Goal: Task Accomplishment & Management: Use online tool/utility

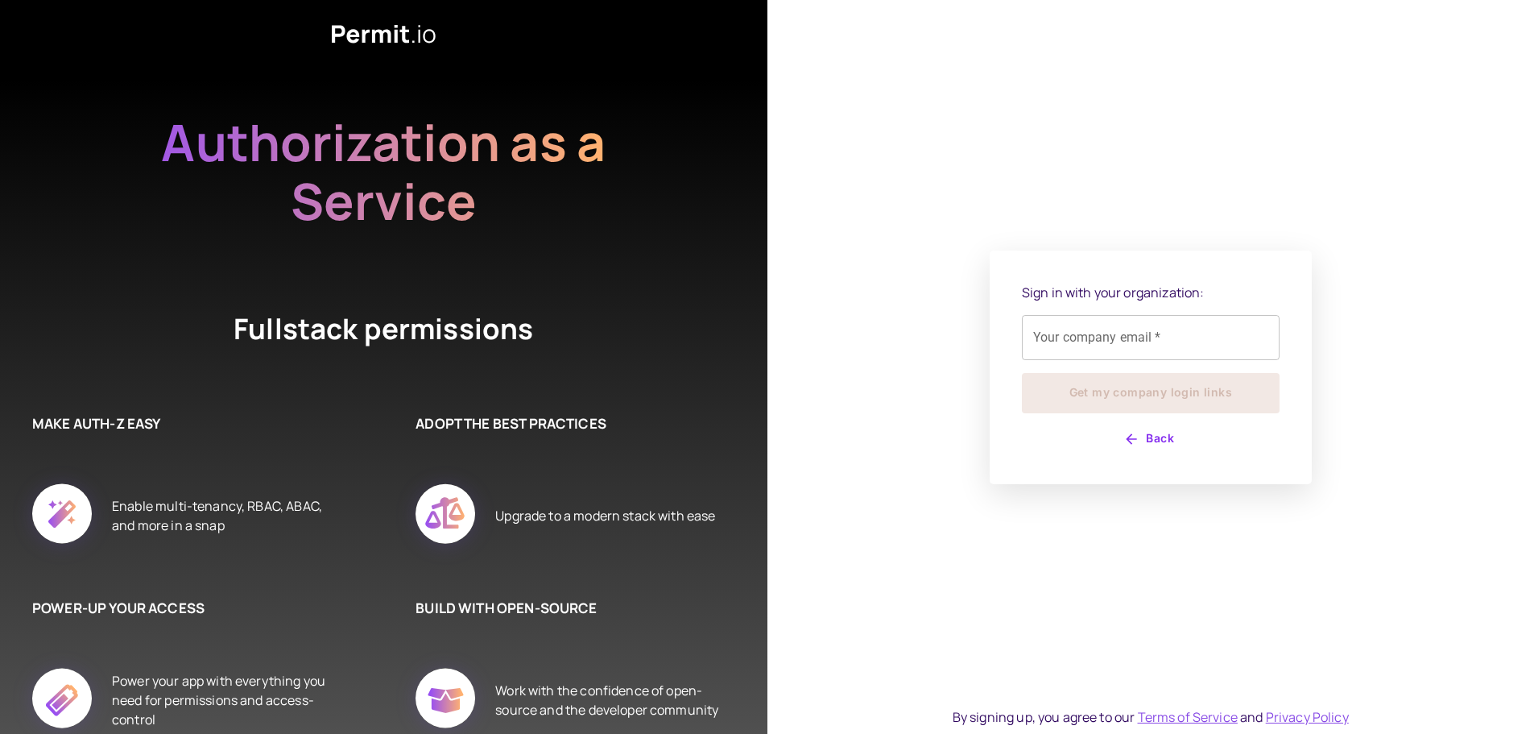
click at [1074, 337] on div "Your company email   * Your company email   *" at bounding box center [1151, 337] width 258 height 45
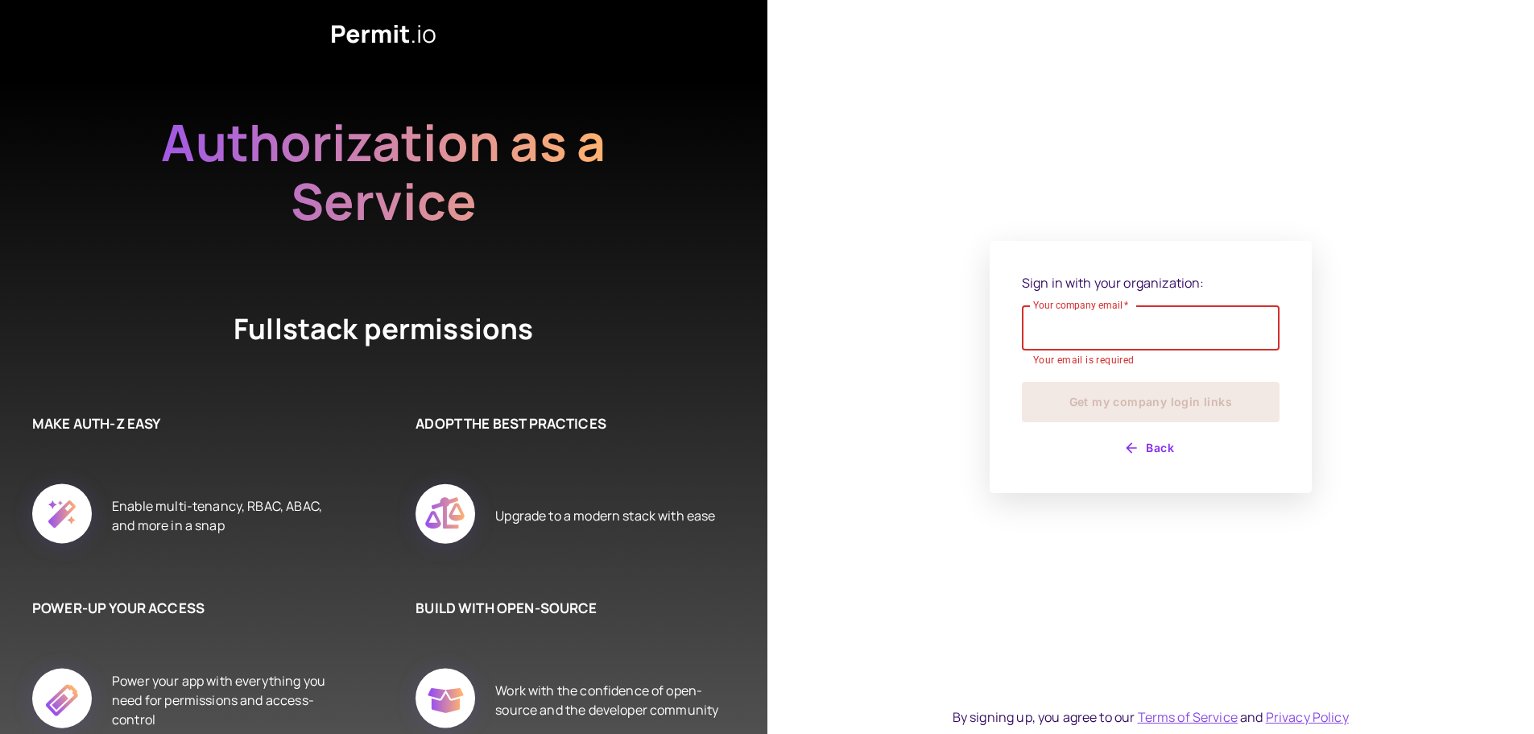
click at [1040, 333] on input "Your company email   *" at bounding box center [1151, 327] width 258 height 45
type input "**********"
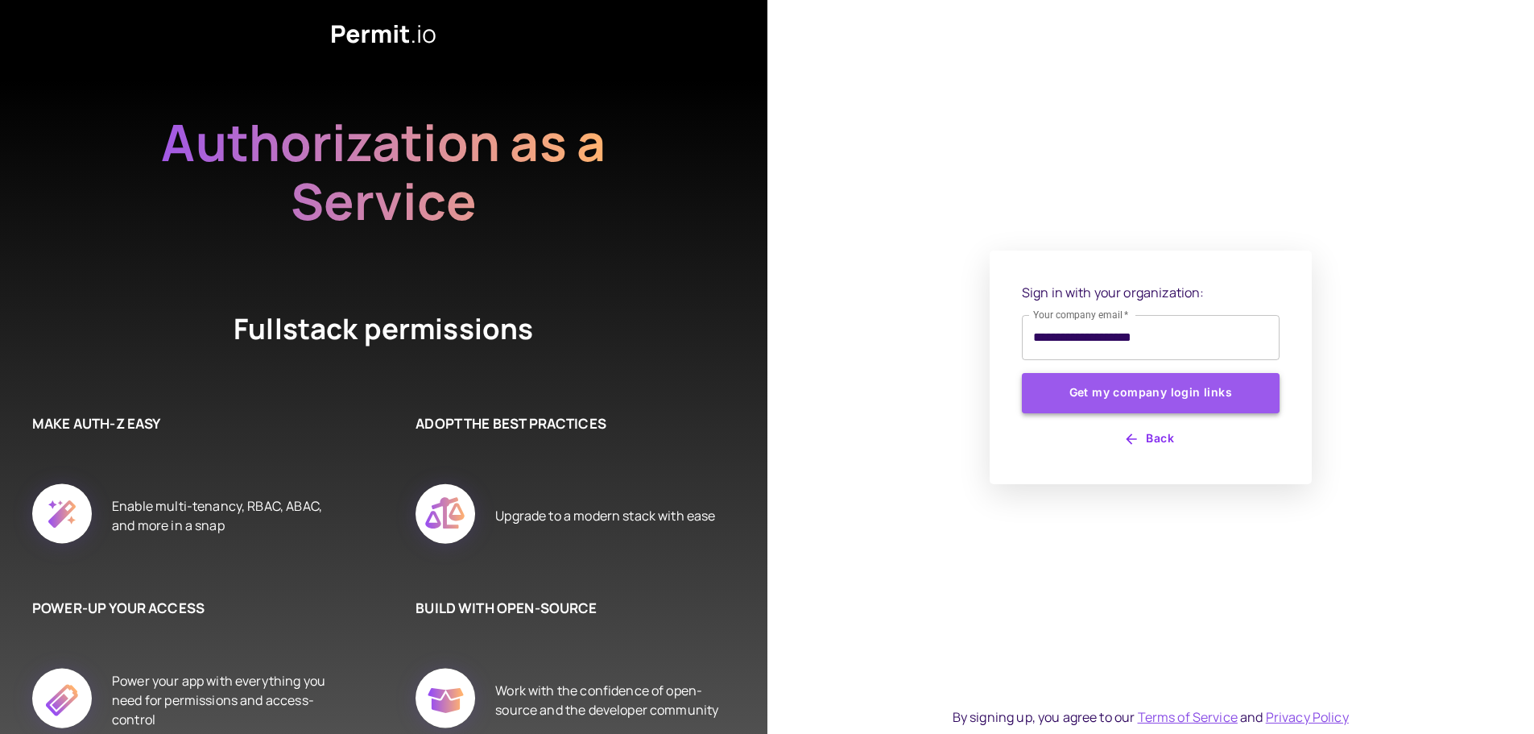
click at [1129, 400] on button "Get my company login links" at bounding box center [1151, 393] width 258 height 40
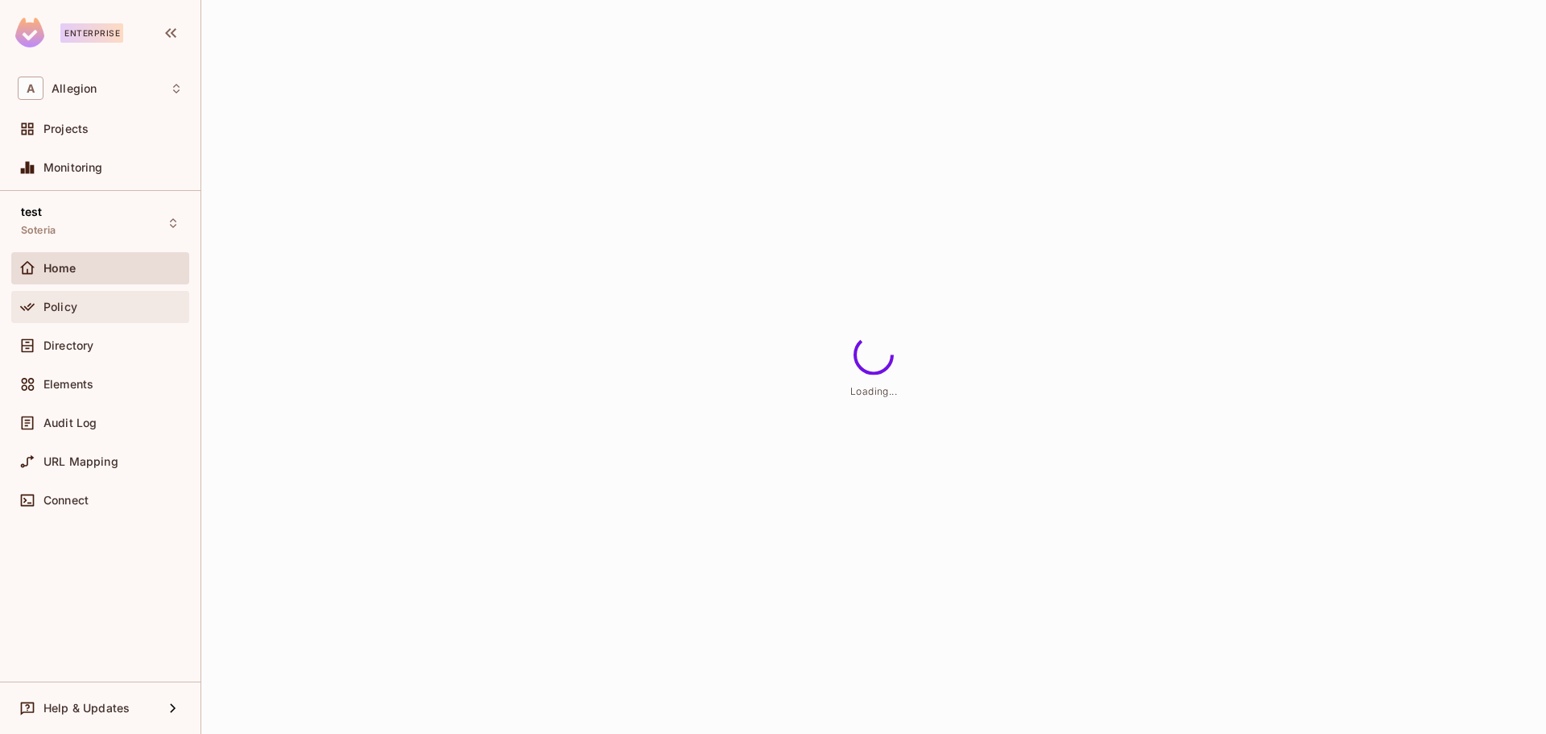
click at [64, 311] on span "Policy" at bounding box center [60, 306] width 34 height 13
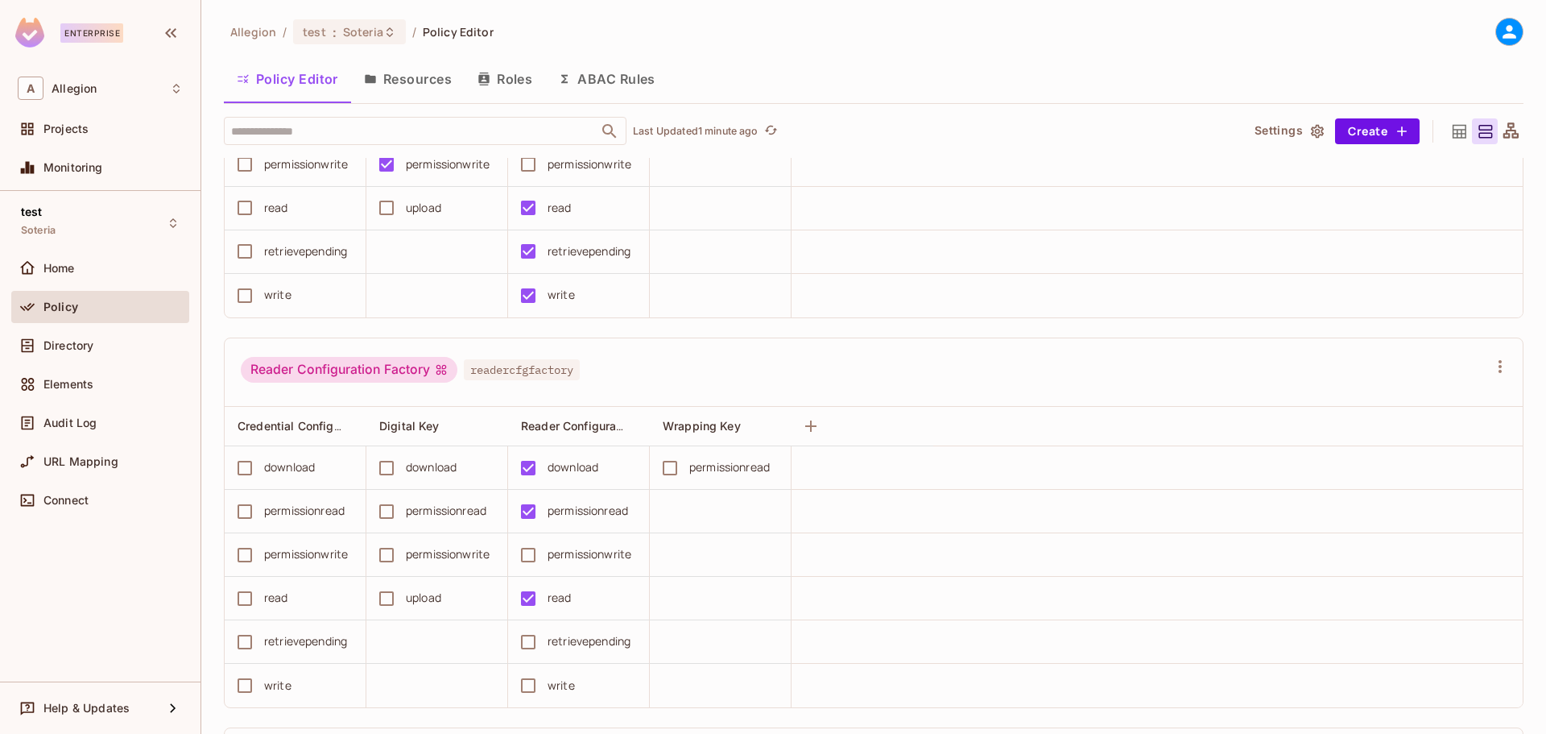
scroll to position [1530, 0]
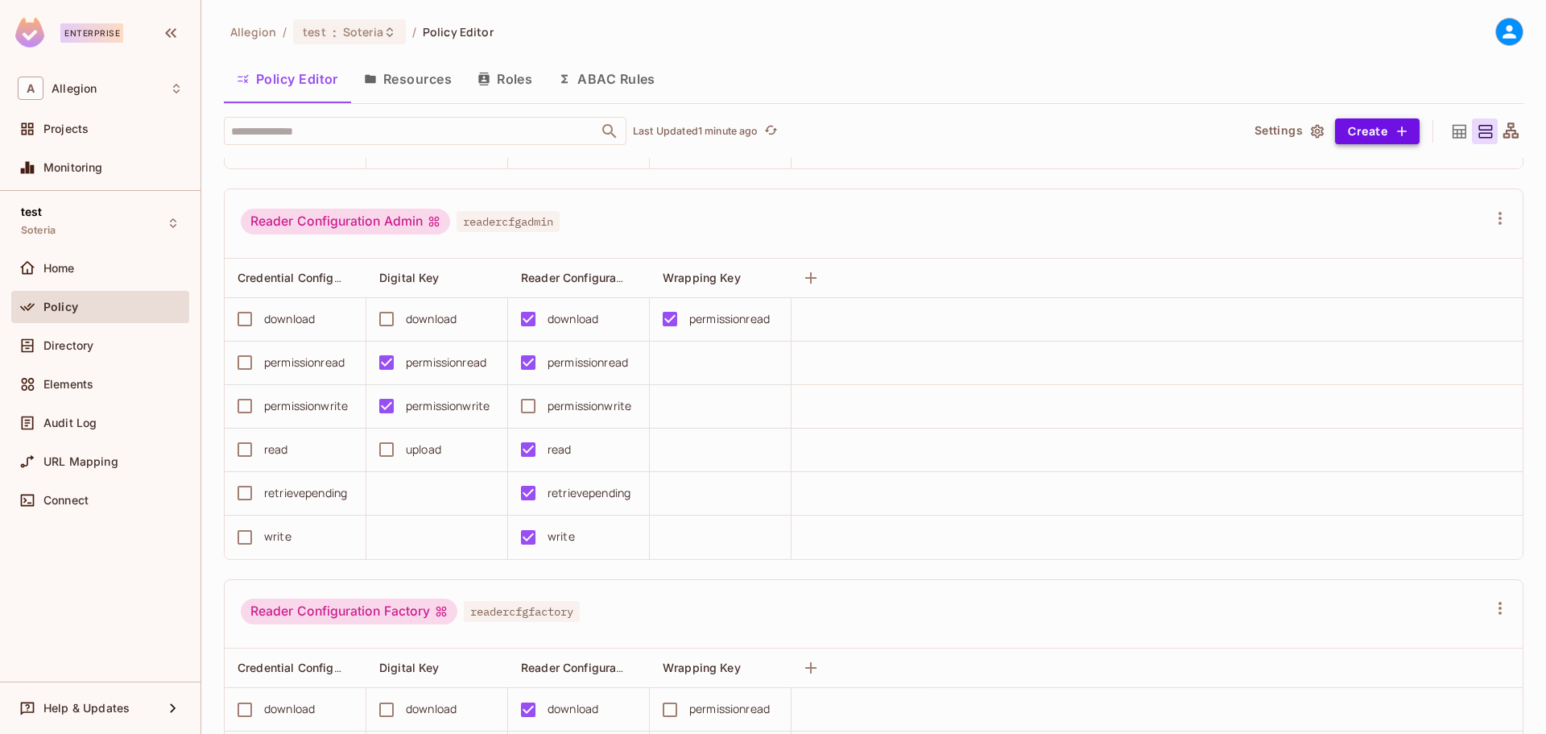
click at [1348, 130] on button "Create" at bounding box center [1377, 131] width 85 height 26
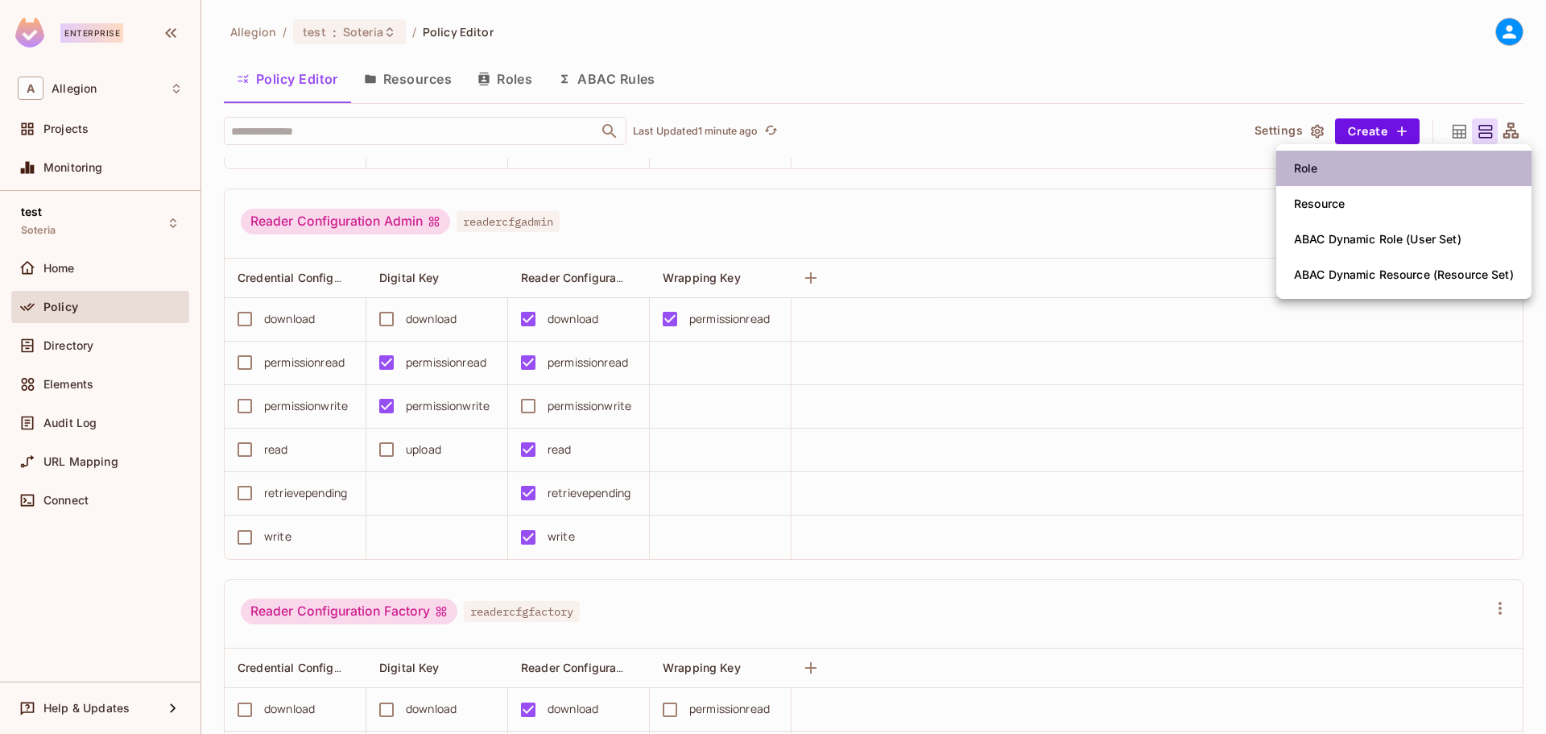
click at [1310, 176] on div "Role" at bounding box center [1306, 168] width 24 height 16
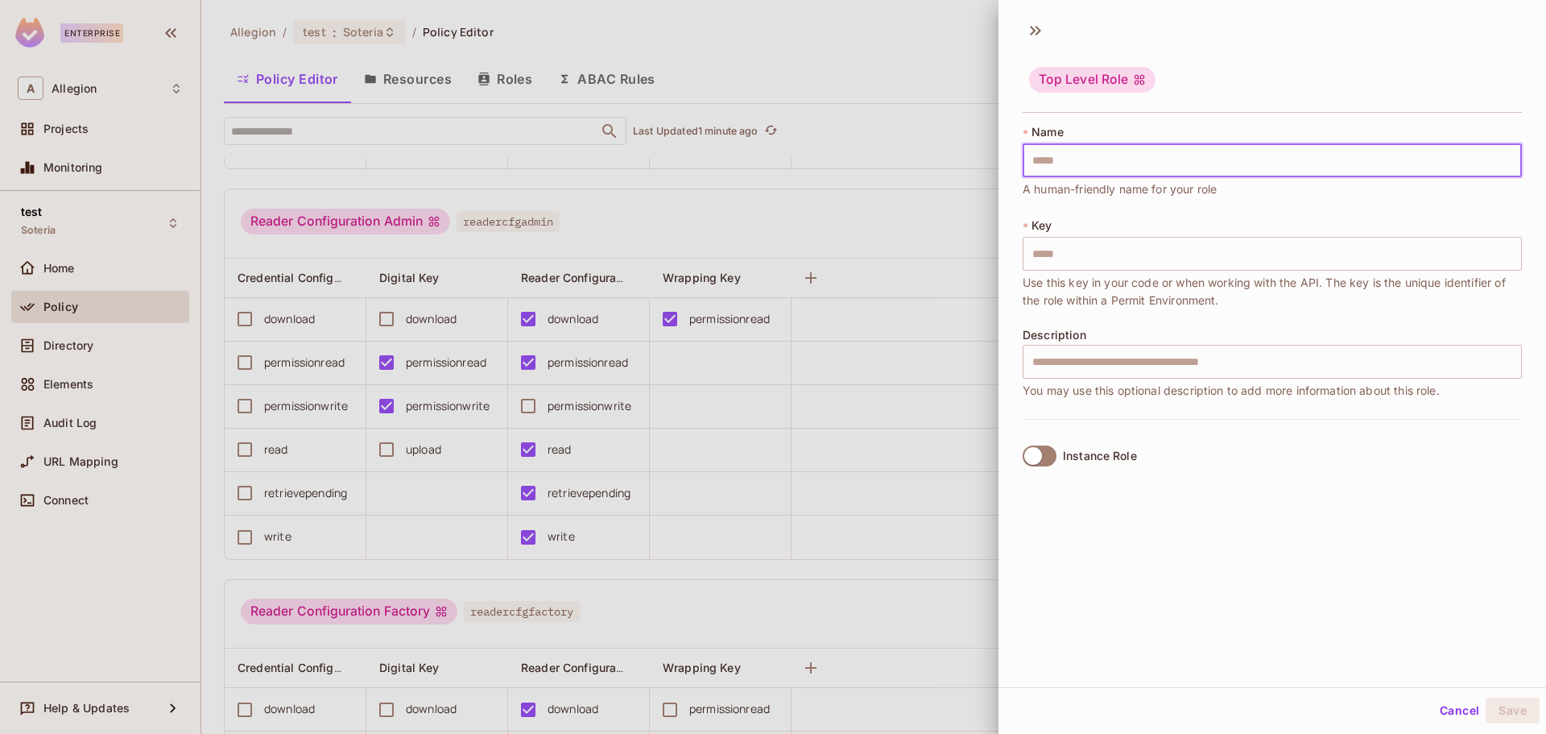
click at [1075, 163] on input "text" at bounding box center [1272, 160] width 499 height 34
click at [1073, 362] on input "text" at bounding box center [1272, 362] width 499 height 34
click at [1072, 251] on input "text" at bounding box center [1272, 254] width 499 height 34
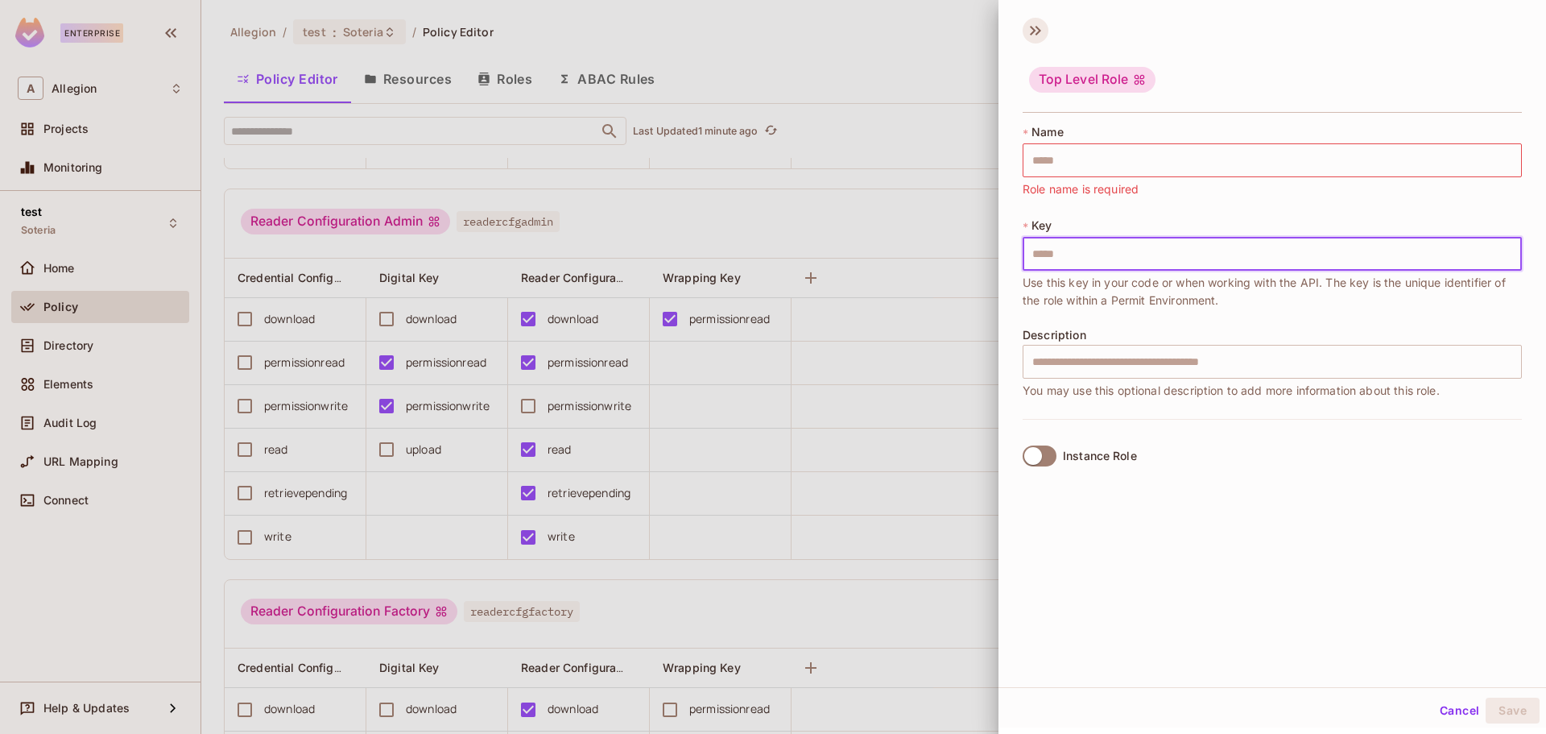
click at [1027, 31] on icon at bounding box center [1036, 31] width 26 height 26
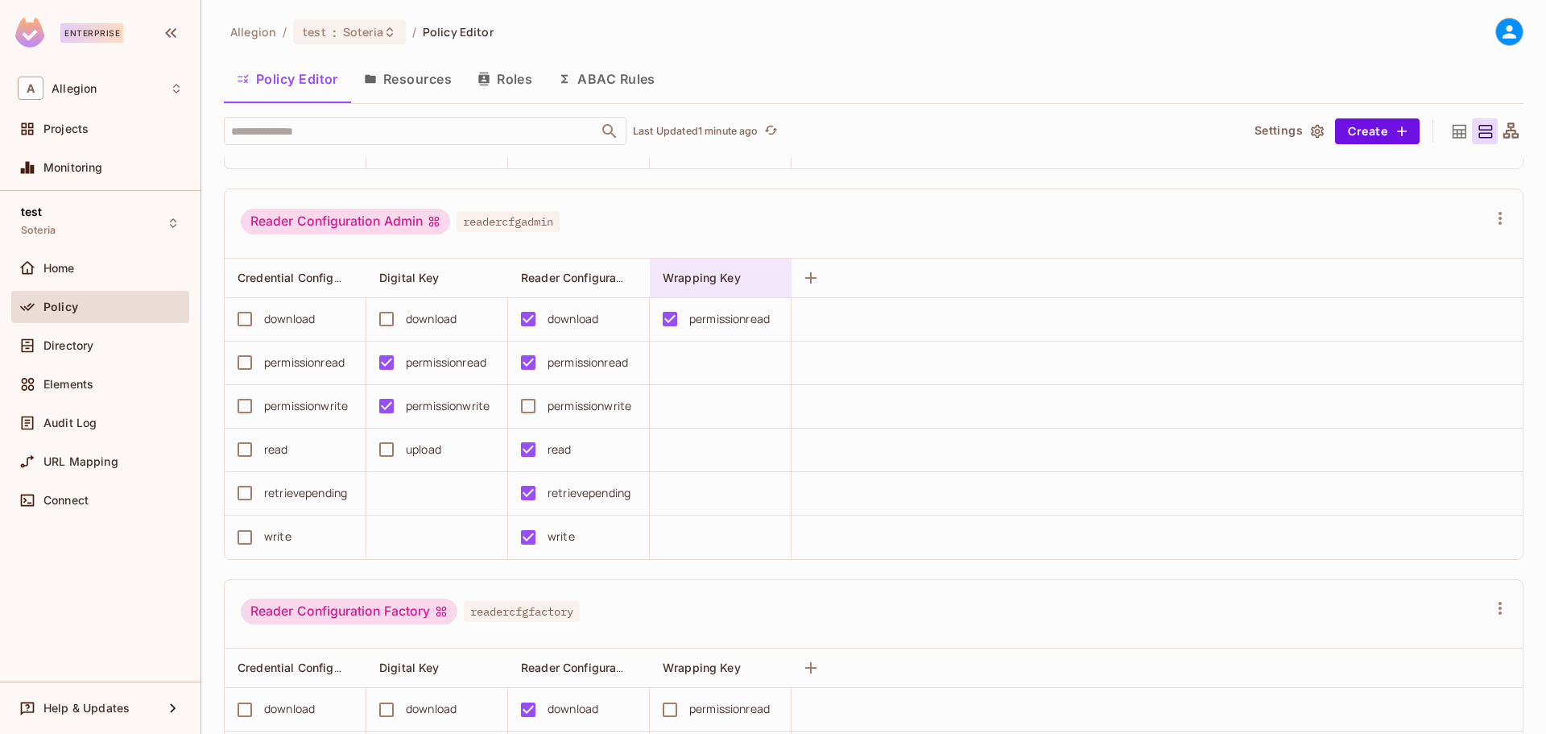
scroll to position [1611, 0]
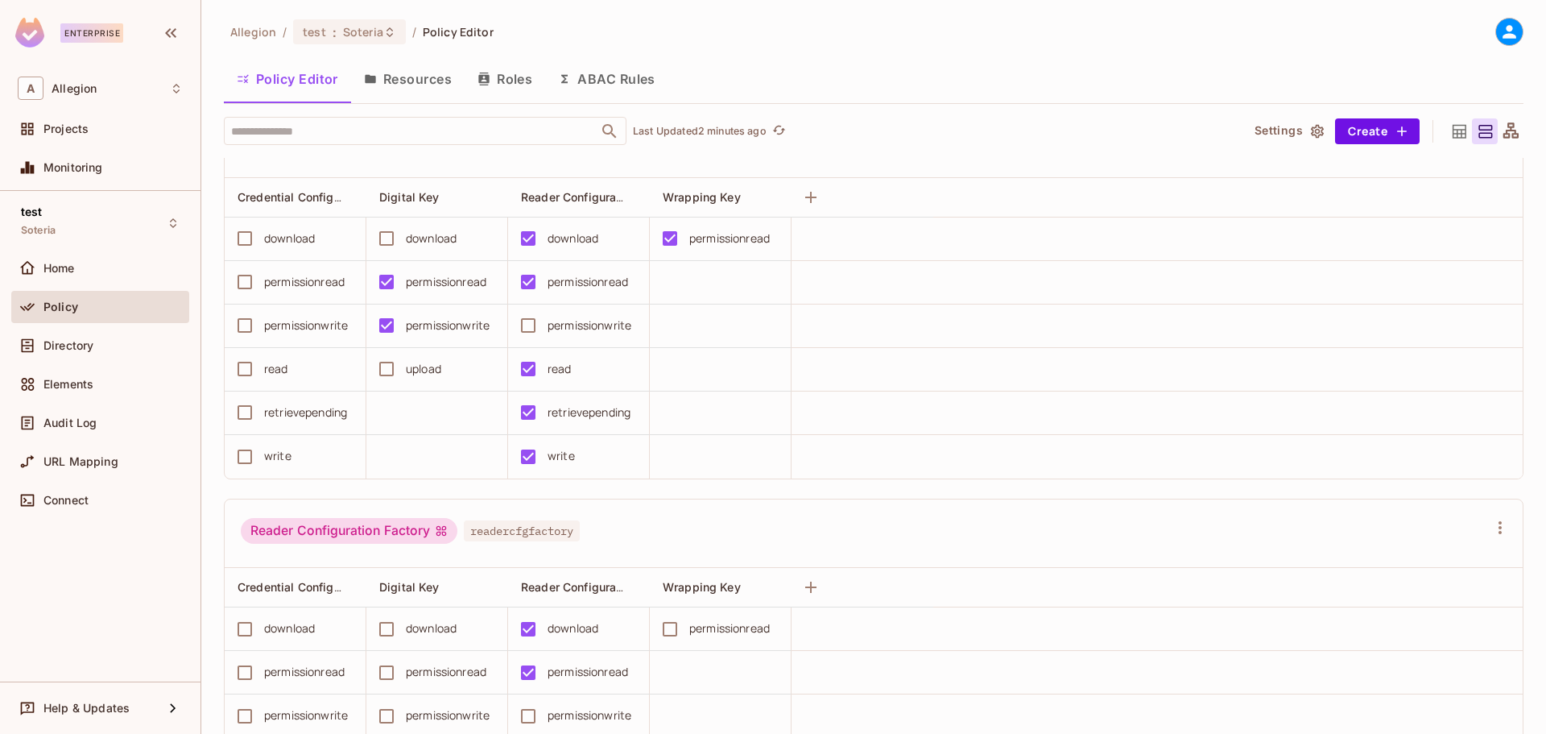
click at [441, 329] on div "permissionwrite" at bounding box center [448, 326] width 84 height 18
click at [413, 89] on button "Resources" at bounding box center [408, 79] width 114 height 40
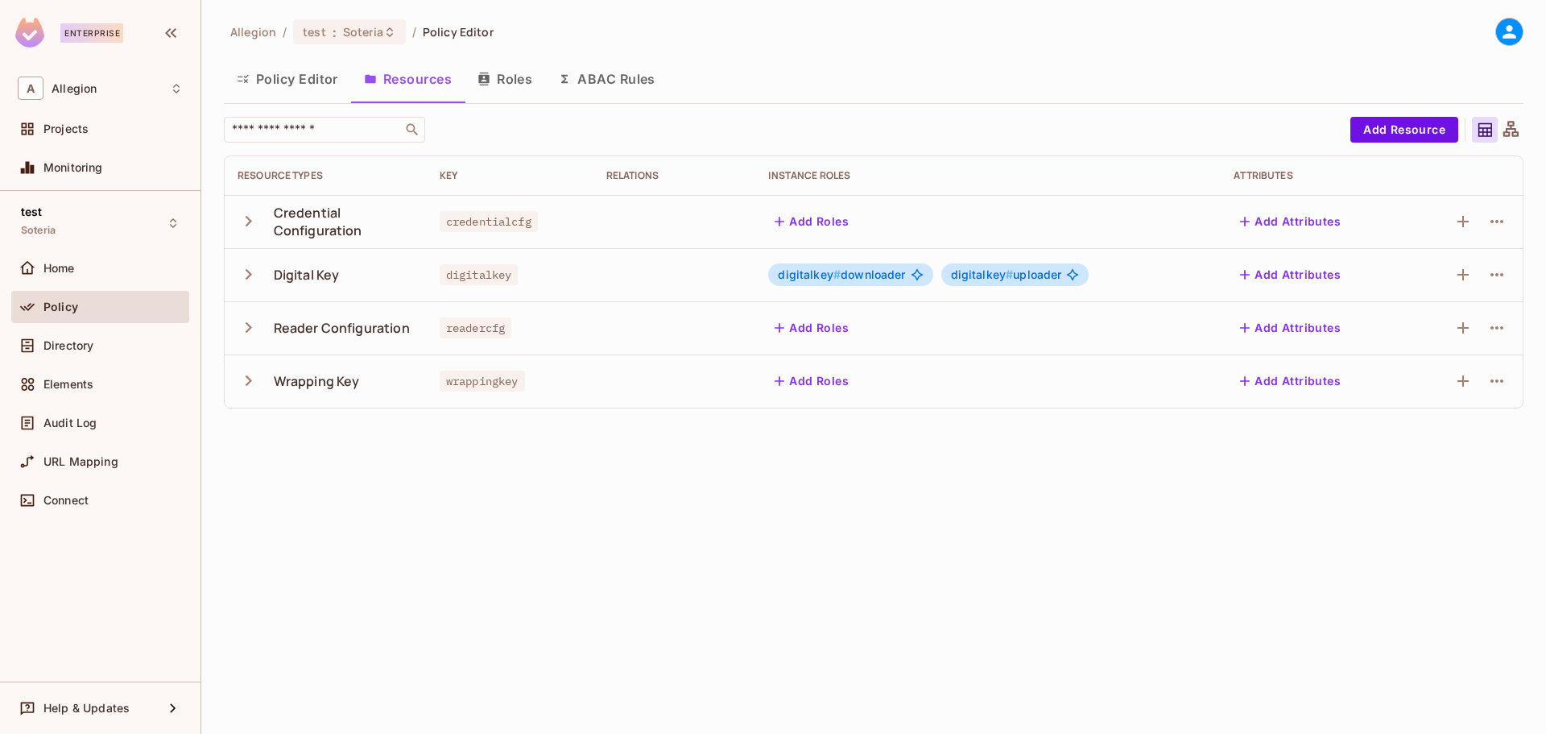
click at [312, 274] on div "Digital Key" at bounding box center [307, 275] width 66 height 18
click at [1385, 123] on button "Add Resource" at bounding box center [1405, 130] width 108 height 26
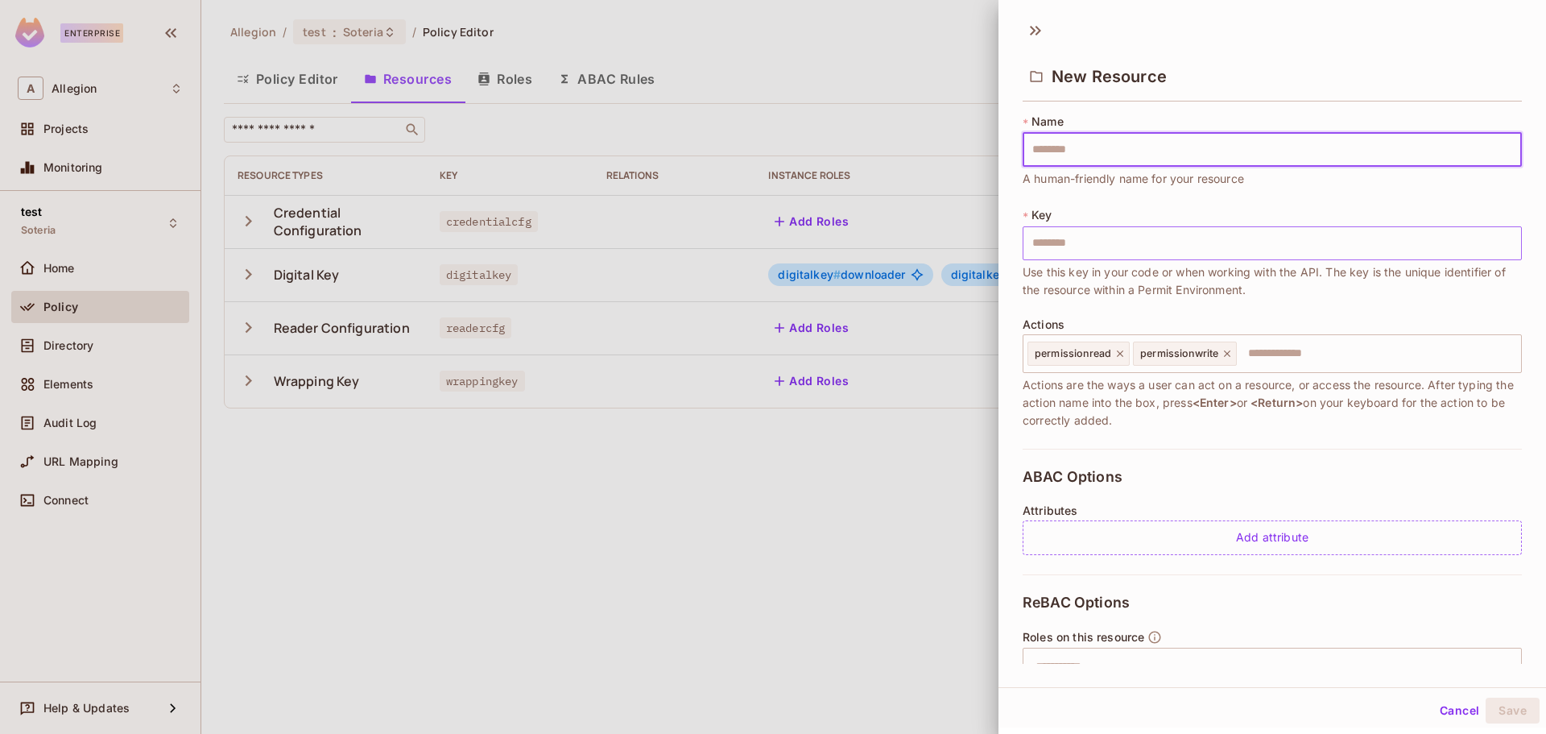
click at [1068, 243] on input "text" at bounding box center [1272, 243] width 499 height 34
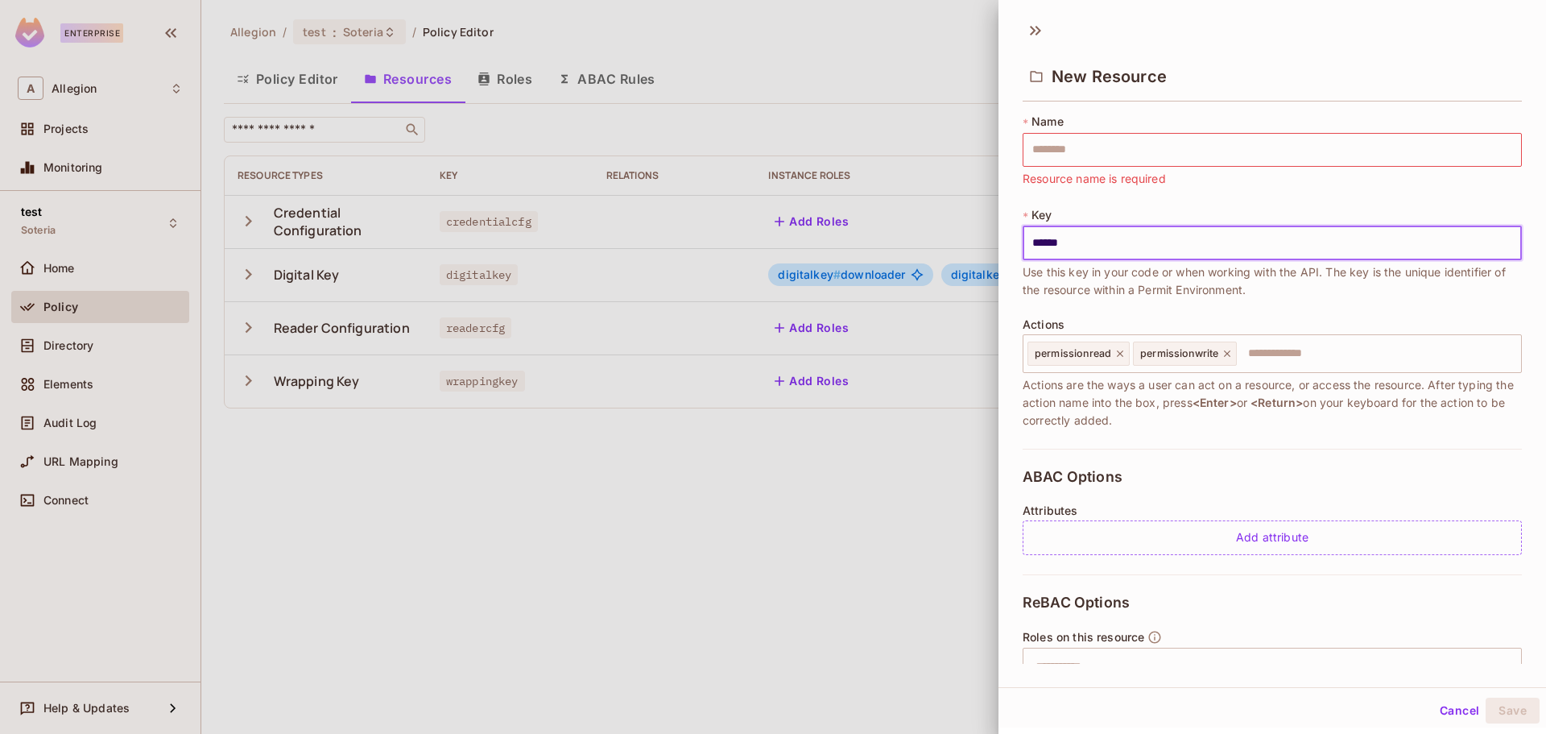
scroll to position [152, 0]
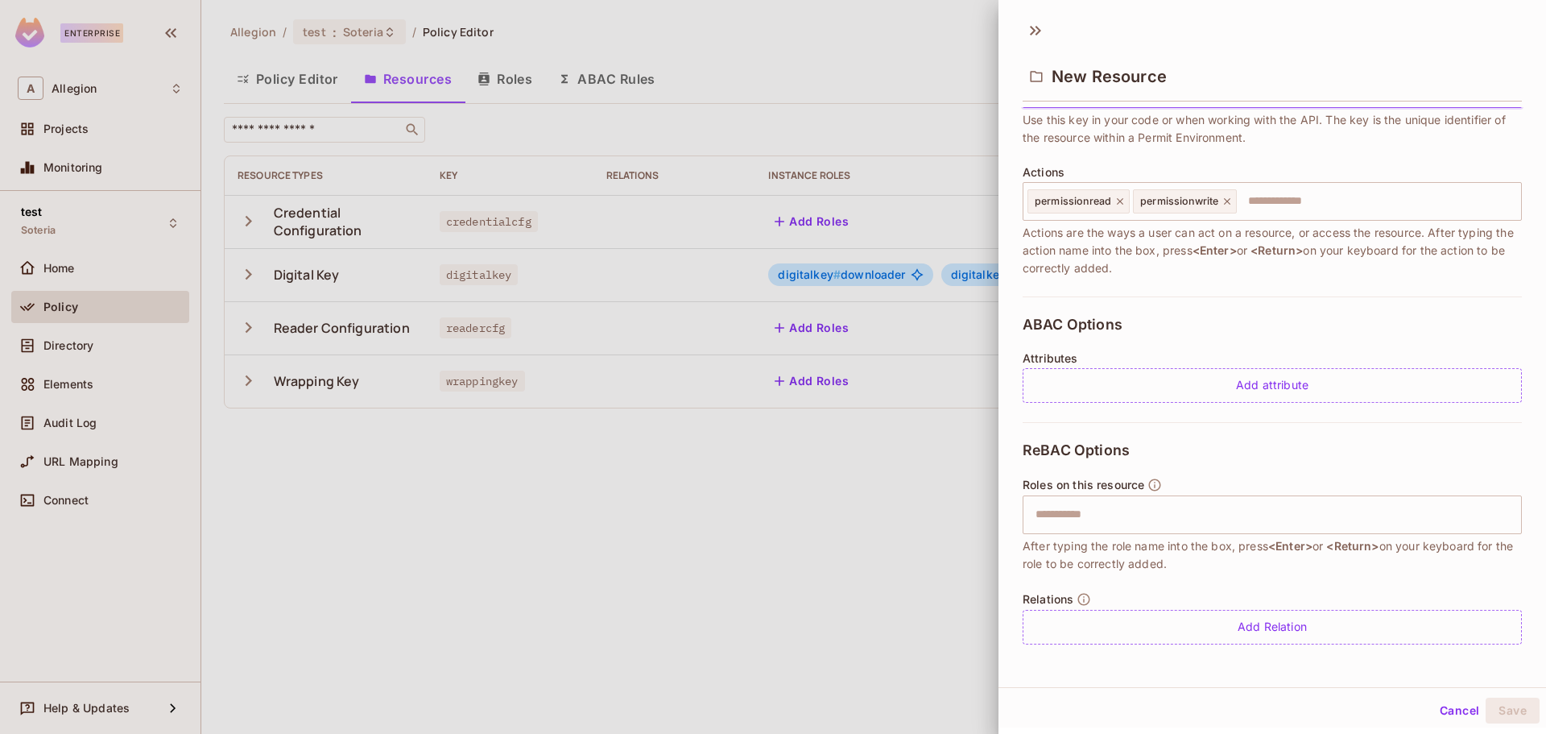
type input "******"
click at [921, 11] on div at bounding box center [773, 367] width 1546 height 734
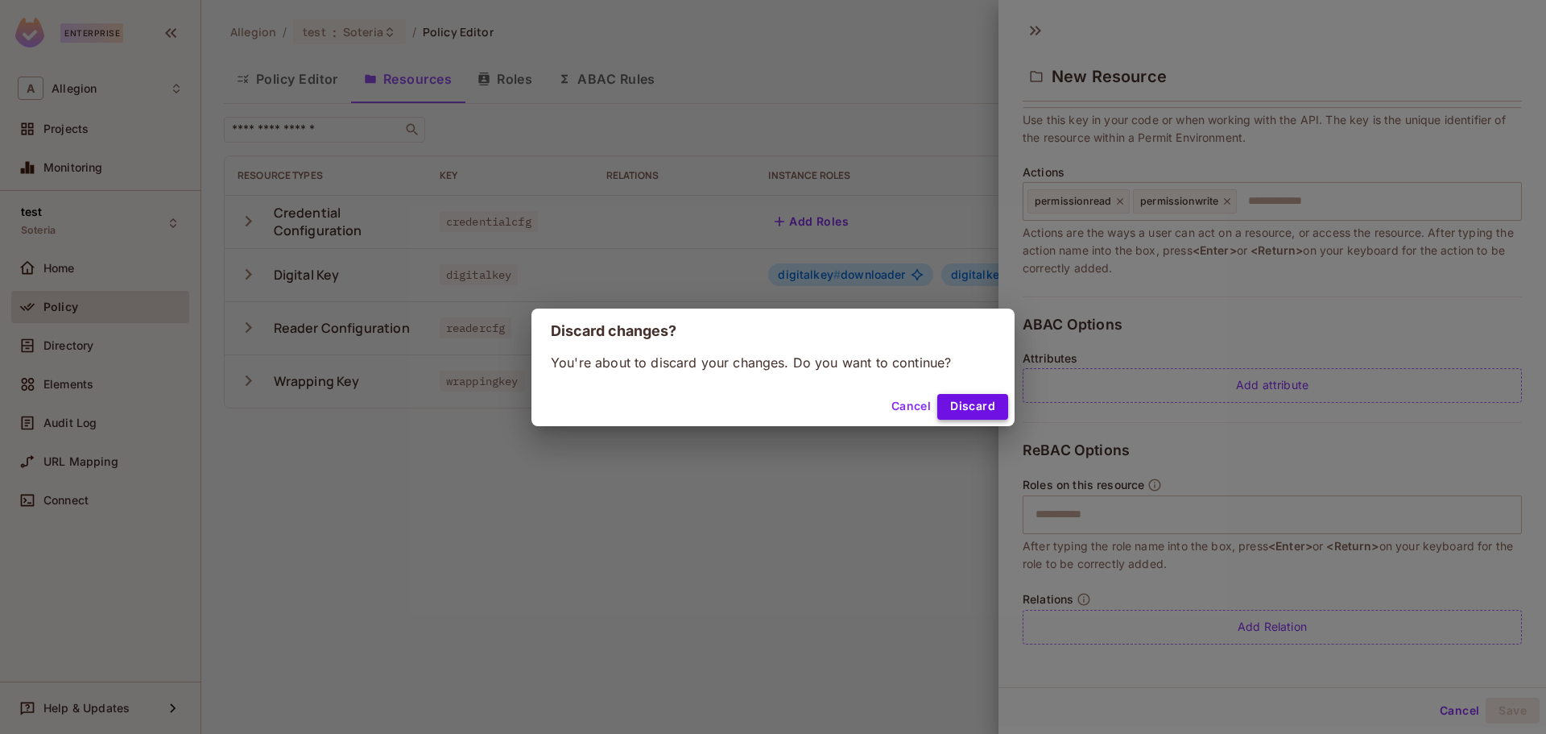
click at [974, 398] on button "Discard" at bounding box center [973, 407] width 71 height 26
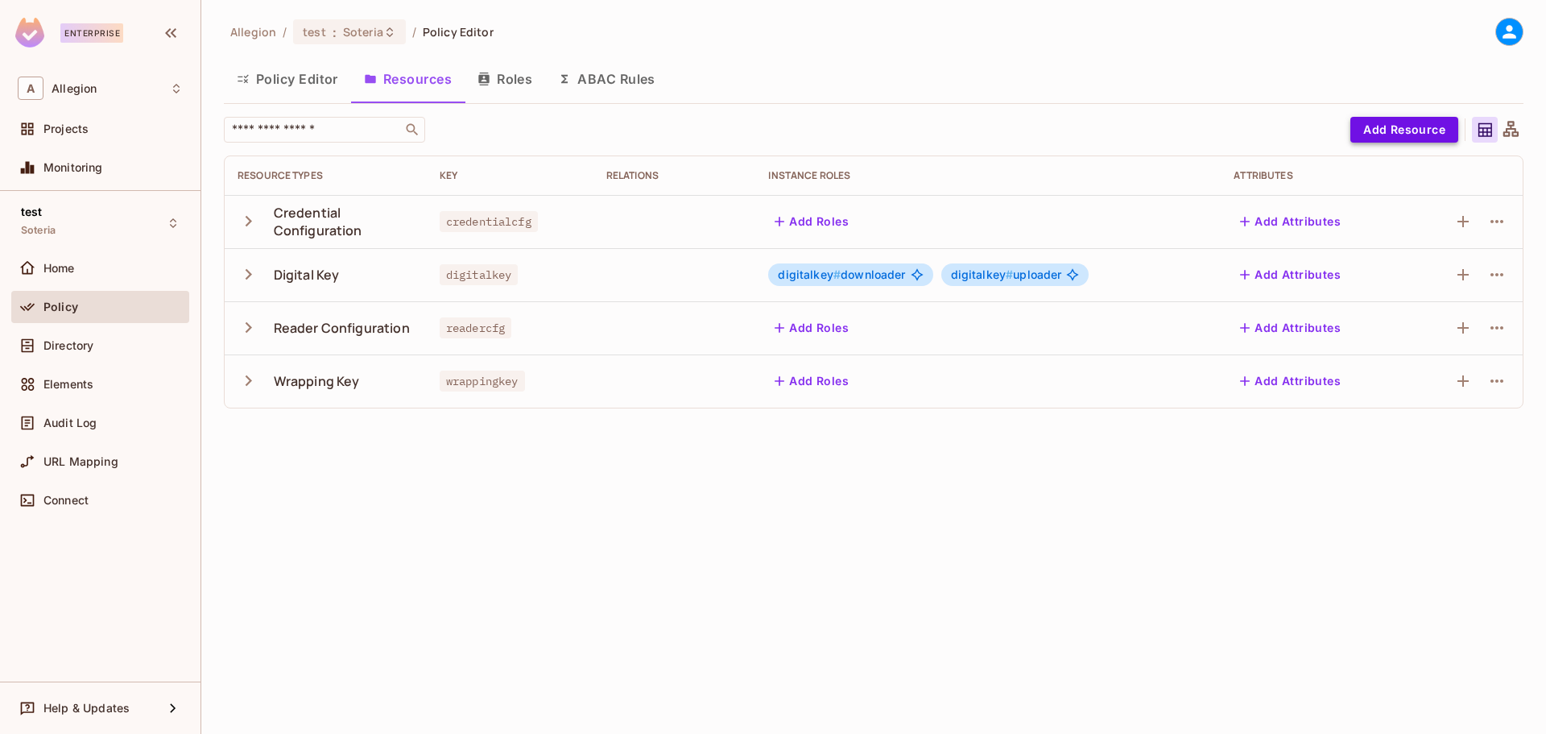
click at [1404, 137] on button "Add Resource" at bounding box center [1405, 130] width 108 height 26
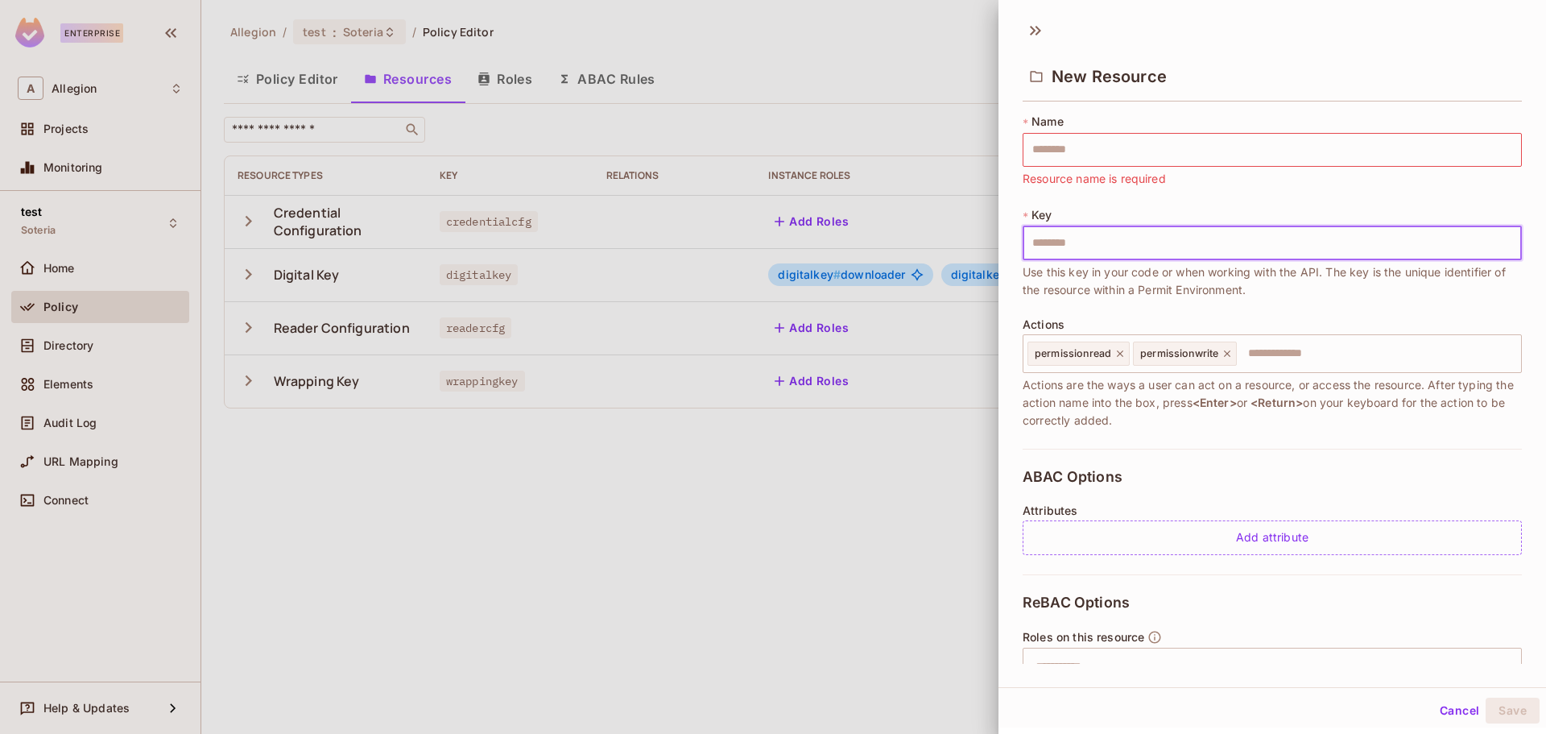
click at [1071, 247] on input "text" at bounding box center [1272, 243] width 499 height 34
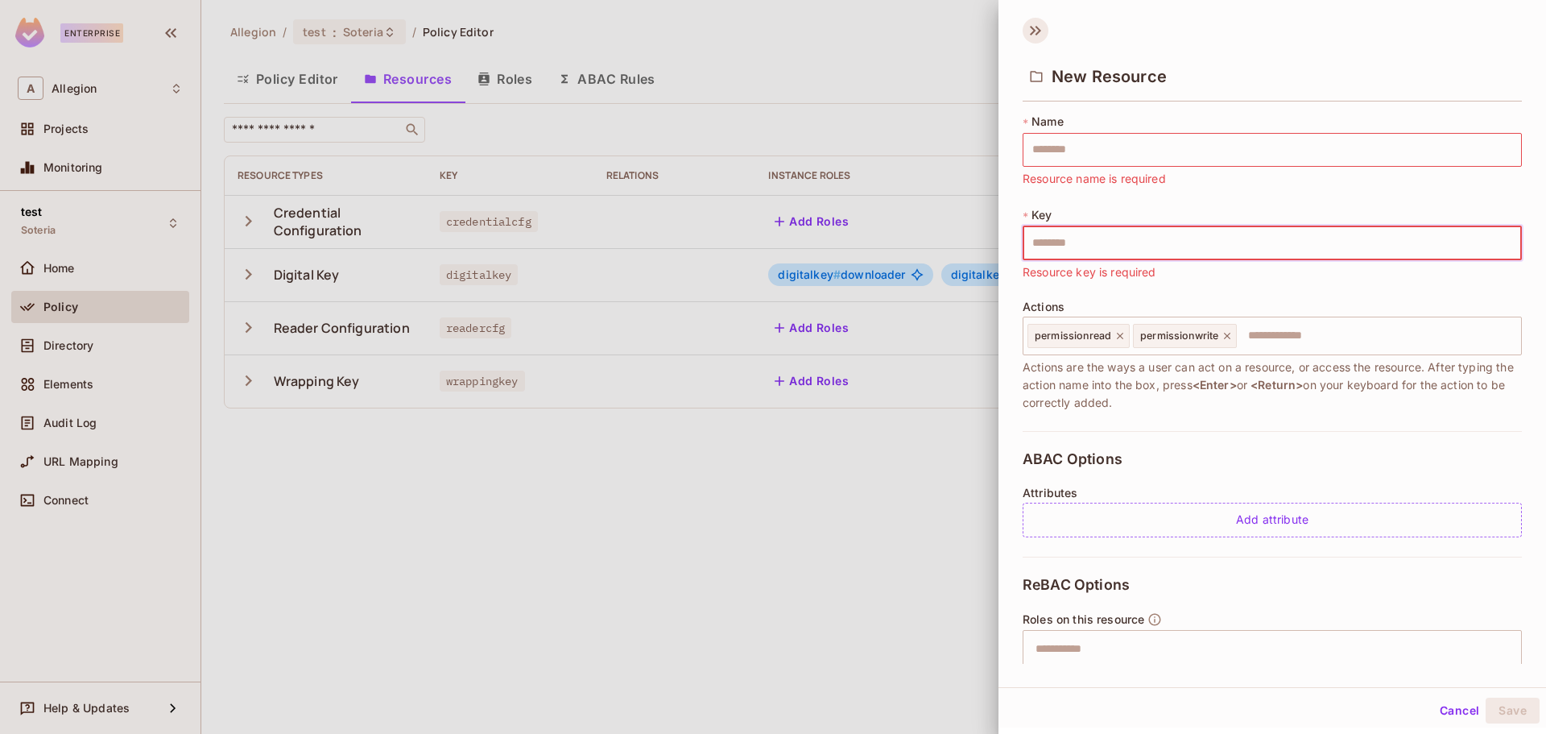
click at [1034, 33] on icon at bounding box center [1036, 31] width 26 height 26
